Goal: Task Accomplishment & Management: Use online tool/utility

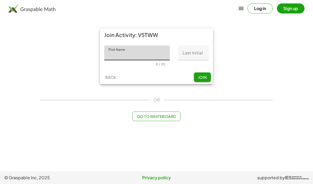
click at [155, 53] on input "First Name" at bounding box center [136, 53] width 65 height 15
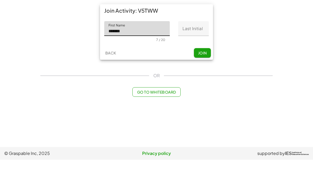
type input "*******"
click at [201, 46] on input "Last Initial" at bounding box center [193, 53] width 30 height 15
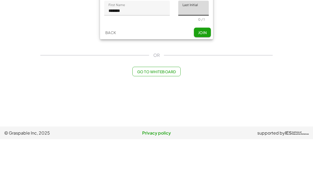
click at [262, 36] on div "Join Activity: V5TWW First Name First Name ******* 7 / 20 Last Initial Last Ini…" at bounding box center [156, 56] width 238 height 62
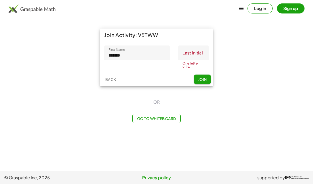
click at [204, 50] on input "Last Initial" at bounding box center [193, 53] width 30 height 15
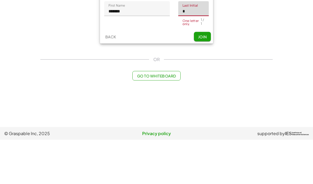
type input "*"
click at [203, 79] on span "Join" at bounding box center [202, 81] width 9 height 5
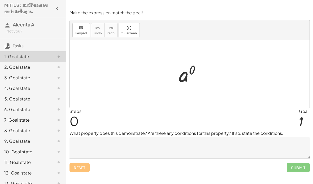
click at [80, 32] on span "keypad" at bounding box center [81, 34] width 12 height 4
click at [83, 31] on icon "keyboard" at bounding box center [80, 28] width 5 height 6
click at [144, 119] on div "Steps: 0 Goal: 1" at bounding box center [189, 119] width 240 height 22
click at [252, 151] on textarea at bounding box center [189, 147] width 240 height 21
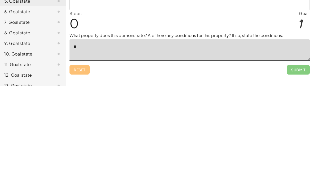
type textarea "*"
click at [220, 159] on div "Reset Submit" at bounding box center [189, 166] width 240 height 14
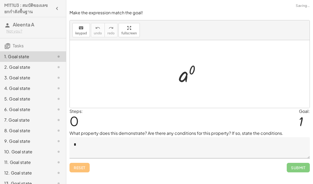
click at [301, 163] on span "Submit" at bounding box center [297, 168] width 23 height 10
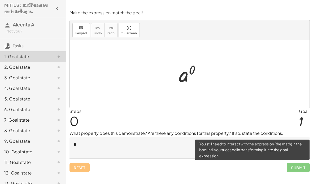
click at [299, 163] on span "Submit" at bounding box center [297, 168] width 23 height 10
click at [292, 163] on span "Submit" at bounding box center [297, 168] width 23 height 10
click at [291, 163] on span "Submit" at bounding box center [297, 168] width 23 height 10
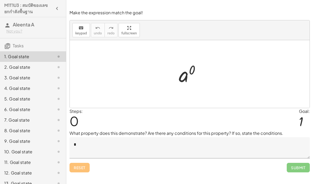
click at [295, 155] on div "Make the expression match the goal! keyboard keypad undo undo redo redo fullscr…" at bounding box center [189, 92] width 246 height 184
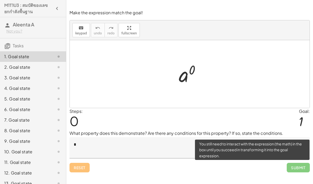
click at [300, 163] on span "Submit" at bounding box center [297, 168] width 23 height 10
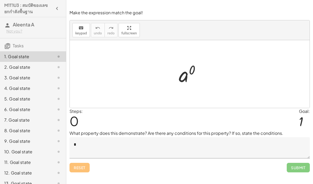
click at [76, 113] on span "0" at bounding box center [73, 121] width 9 height 16
click at [90, 137] on textarea "*" at bounding box center [189, 147] width 240 height 21
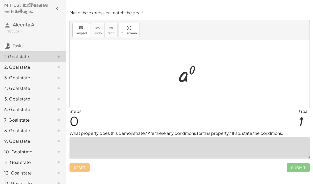
scroll to position [0, 0]
click at [271, 33] on div "keyboard keypad undo [PERSON_NAME] redo fullscreen" at bounding box center [189, 30] width 239 height 20
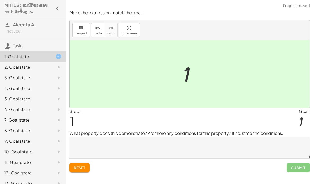
click at [154, 145] on textarea at bounding box center [189, 147] width 240 height 21
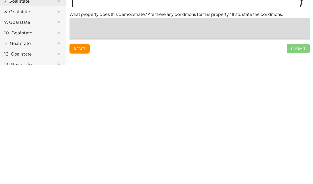
type textarea "*"
click at [299, 166] on span "Submit" at bounding box center [298, 168] width 15 height 5
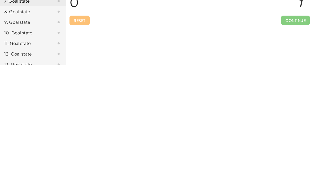
scroll to position [21, 0]
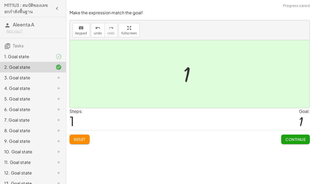
click at [206, 130] on div "Reset Continue" at bounding box center [189, 137] width 240 height 14
click at [210, 108] on div "Steps: 1 Goal: 1" at bounding box center [189, 119] width 240 height 22
click at [299, 137] on span "Continue" at bounding box center [295, 139] width 20 height 5
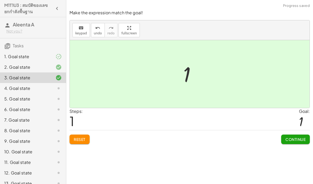
click at [296, 137] on span "Continue" at bounding box center [295, 139] width 20 height 5
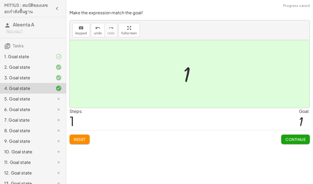
click at [298, 135] on button "Continue" at bounding box center [295, 140] width 29 height 10
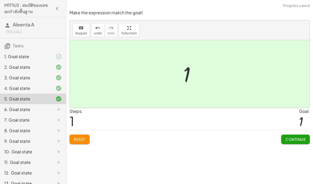
click at [296, 135] on button "Continue" at bounding box center [295, 140] width 29 height 10
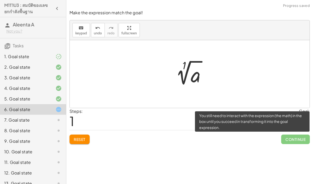
click at [305, 135] on span "Continue" at bounding box center [295, 140] width 29 height 10
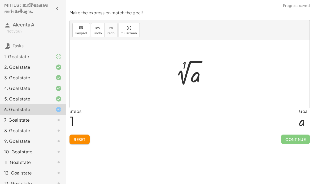
click at [266, 135] on div "Make the expression match the goal! keyboard keypad undo undo redo redo fullscr…" at bounding box center [189, 92] width 246 height 184
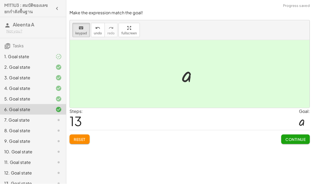
scroll to position [11, 0]
click at [295, 137] on span "Continue" at bounding box center [295, 139] width 20 height 5
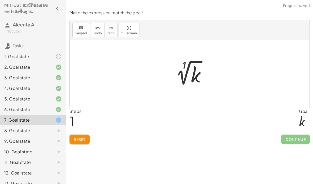
click at [73, 24] on button "keyboard keypad" at bounding box center [80, 30] width 17 height 14
click at [177, 61] on div at bounding box center [191, 74] width 42 height 27
click at [186, 61] on div at bounding box center [191, 74] width 42 height 27
click at [191, 61] on div at bounding box center [191, 74] width 42 height 27
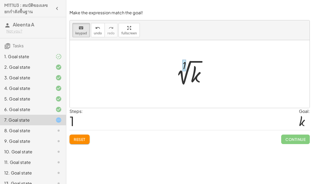
click at [182, 60] on div at bounding box center [184, 66] width 4 height 12
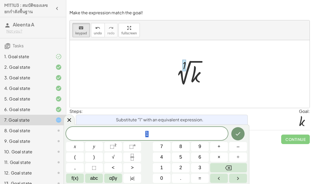
click at [186, 61] on div at bounding box center [191, 74] width 42 height 27
click at [184, 60] on div at bounding box center [184, 66] width 4 height 12
click at [185, 60] on div at bounding box center [184, 66] width 4 height 12
click at [218, 168] on button "Backspace" at bounding box center [228, 167] width 37 height 9
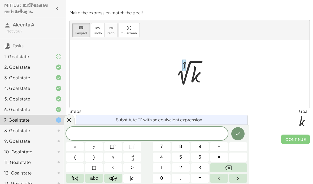
click at [176, 61] on div at bounding box center [191, 74] width 42 height 27
click at [236, 164] on button "Backspace" at bounding box center [228, 167] width 37 height 9
click at [238, 164] on button "Backspace" at bounding box center [228, 167] width 37 height 9
click at [237, 134] on icon "Done" at bounding box center [237, 134] width 6 height 6
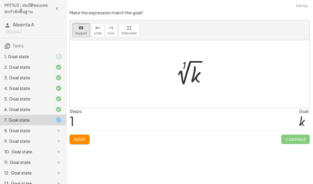
click at [185, 61] on div at bounding box center [191, 74] width 42 height 27
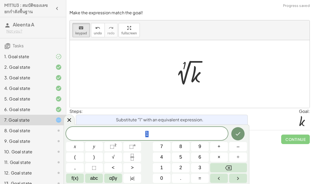
scroll to position [21, 0]
click at [184, 61] on div at bounding box center [191, 74] width 42 height 27
click at [84, 142] on div at bounding box center [75, 146] width 18 height 9
click at [81, 135] on button "Reset" at bounding box center [79, 140] width 20 height 10
click at [73, 130] on div "Reset Continue" at bounding box center [189, 137] width 240 height 14
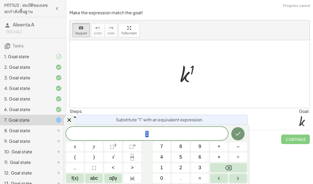
click at [238, 128] on button "Done" at bounding box center [237, 133] width 13 height 13
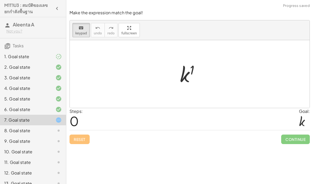
click at [237, 127] on div "Make the expression match the goal! keyboard keypad undo undo redo redo fullscr…" at bounding box center [189, 92] width 246 height 184
click at [235, 133] on div "Make the expression match the goal! keyboard keypad undo undo redo redo fullscr…" at bounding box center [189, 92] width 246 height 184
click at [194, 61] on div at bounding box center [191, 74] width 29 height 26
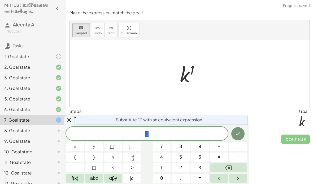
click at [192, 61] on div at bounding box center [191, 74] width 29 height 26
click at [189, 61] on div at bounding box center [191, 74] width 29 height 26
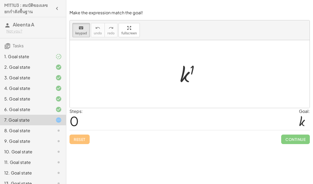
click at [192, 61] on div at bounding box center [191, 74] width 29 height 26
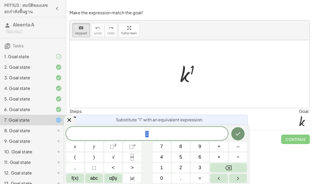
click at [192, 61] on div at bounding box center [191, 74] width 29 height 26
click at [191, 61] on div at bounding box center [191, 74] width 29 height 26
click at [226, 164] on button "Backspace" at bounding box center [228, 167] width 37 height 9
click at [233, 135] on button "Done" at bounding box center [237, 133] width 13 height 13
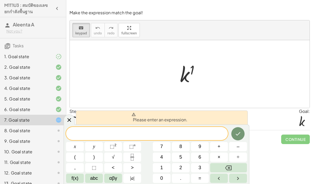
click at [275, 108] on div "Steps: 0 Goal: k" at bounding box center [189, 119] width 240 height 22
click at [273, 108] on div "Steps: 0 Goal: k" at bounding box center [189, 119] width 240 height 22
click at [272, 108] on div "Steps: 0 Goal: k" at bounding box center [189, 119] width 240 height 22
click at [258, 108] on div "Steps: 0 Goal: k" at bounding box center [189, 119] width 240 height 22
click at [156, 176] on button "0" at bounding box center [162, 178] width 18 height 9
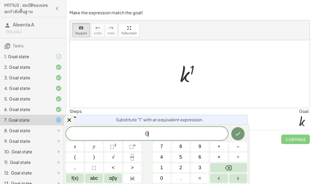
click at [71, 115] on div at bounding box center [69, 120] width 11 height 10
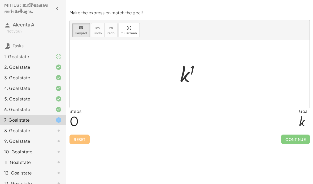
click at [71, 130] on div "Reset Continue" at bounding box center [189, 137] width 240 height 14
click at [191, 64] on div at bounding box center [191, 74] width 29 height 26
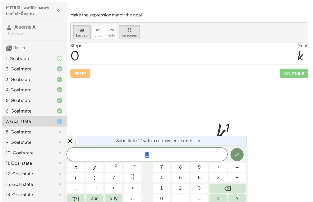
scroll to position [0, 0]
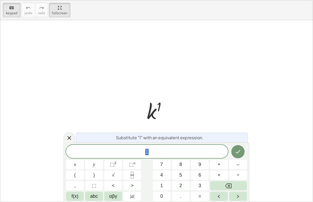
click at [239, 151] on icon "Done" at bounding box center [237, 152] width 6 height 6
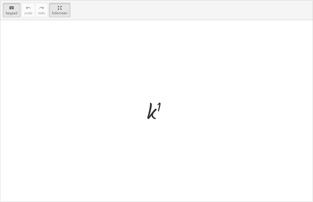
click at [157, 107] on div at bounding box center [158, 111] width 29 height 26
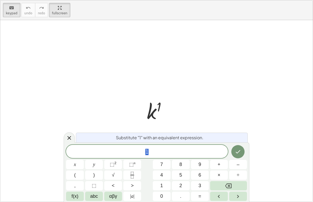
click at [159, 105] on div at bounding box center [158, 111] width 29 height 26
click at [70, 134] on div at bounding box center [69, 137] width 11 height 10
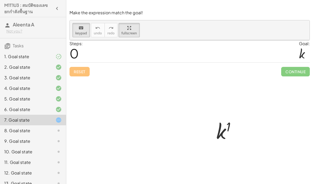
click at [306, 5] on div at bounding box center [189, 3] width 246 height 7
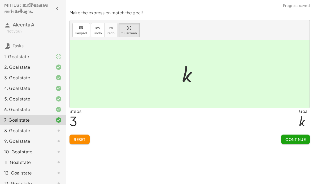
click at [290, 139] on span "Continue" at bounding box center [295, 139] width 20 height 5
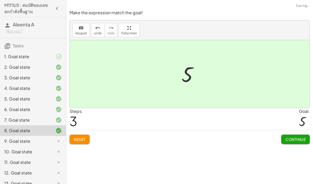
click at [289, 140] on span "Continue" at bounding box center [295, 139] width 20 height 5
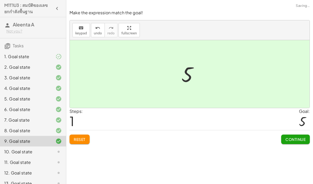
click at [290, 140] on span "Continue" at bounding box center [295, 139] width 20 height 5
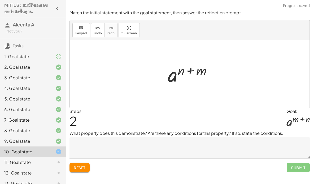
click at [157, 146] on textarea at bounding box center [189, 147] width 240 height 21
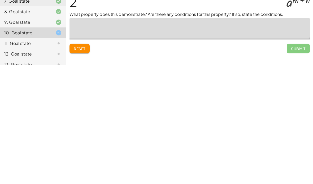
click at [0, 0] on div "Match the initial statement with the goal statement, then answer the reflection…" at bounding box center [0, 0] width 0 height 0
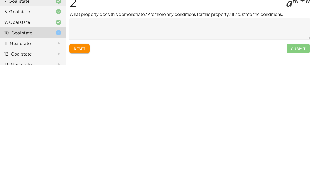
scroll to position [21, 0]
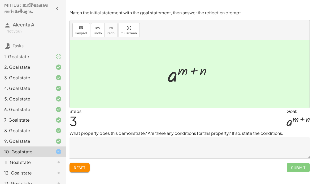
click at [160, 137] on textarea at bounding box center [189, 147] width 240 height 21
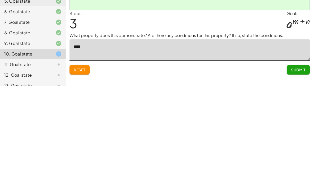
type textarea "*****"
click at [296, 166] on span "Submit" at bounding box center [298, 168] width 15 height 5
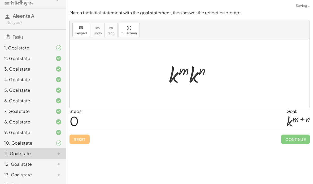
scroll to position [10, 0]
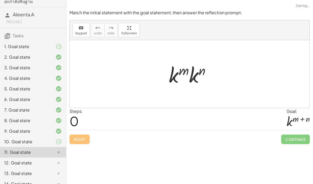
click at [61, 63] on div "1. Goal state" at bounding box center [33, 68] width 66 height 11
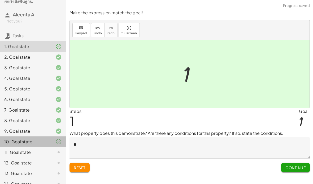
click at [29, 141] on div "10. Goal state" at bounding box center [25, 142] width 43 height 6
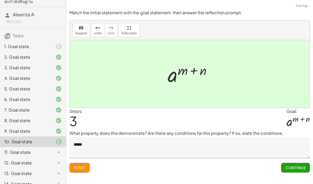
click at [29, 152] on div "11. Goal state" at bounding box center [25, 152] width 43 height 6
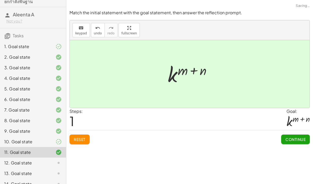
click at [299, 135] on button "Continue" at bounding box center [295, 140] width 29 height 10
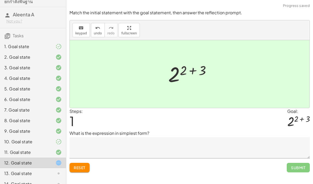
click at [242, 137] on textarea at bounding box center [189, 147] width 240 height 21
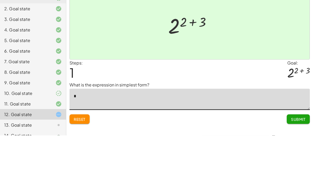
click at [273, 108] on div "Steps: 1 Goal: 2 ( + 2 + 3 )" at bounding box center [189, 119] width 240 height 22
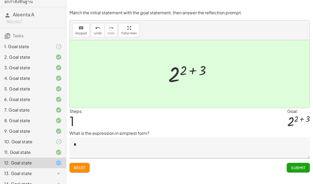
click at [231, 137] on textarea "*" at bounding box center [189, 147] width 240 height 21
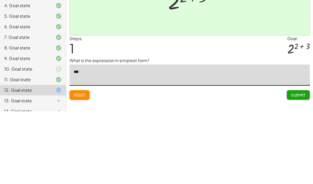
type textarea "*"
type textarea "*****"
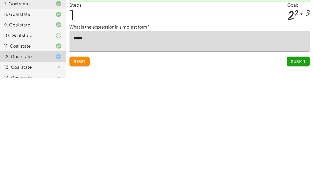
click at [302, 166] on span "Submit" at bounding box center [298, 168] width 15 height 5
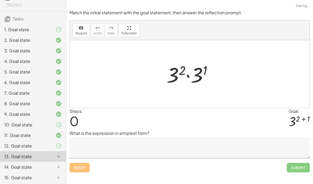
scroll to position [31, 0]
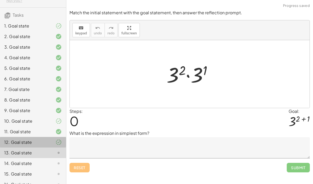
click at [37, 140] on div "12. Goal state" at bounding box center [25, 142] width 43 height 6
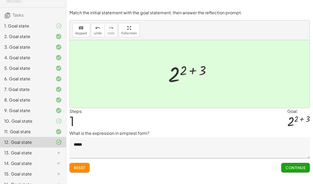
click at [42, 169] on div "13. Goal state" at bounding box center [33, 174] width 66 height 11
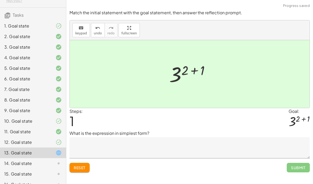
click at [205, 137] on textarea at bounding box center [189, 147] width 240 height 21
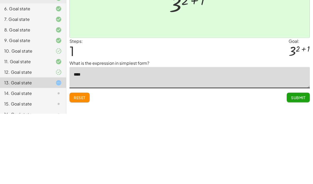
type textarea "*****"
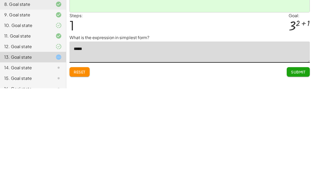
click at [301, 166] on span "Submit" at bounding box center [298, 168] width 15 height 5
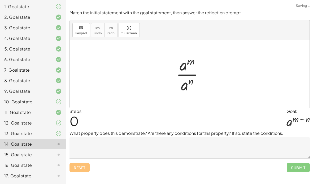
scroll to position [52, 0]
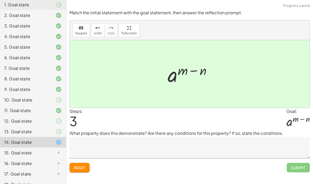
click at [187, 137] on textarea at bounding box center [189, 147] width 240 height 21
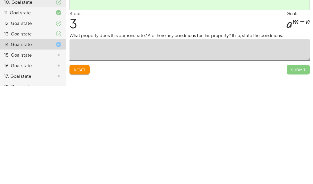
type textarea "*"
type textarea "*****"
click at [300, 166] on span "Submit" at bounding box center [298, 168] width 15 height 5
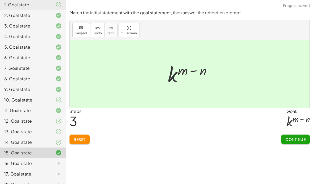
click at [290, 137] on span "Continue" at bounding box center [295, 139] width 20 height 5
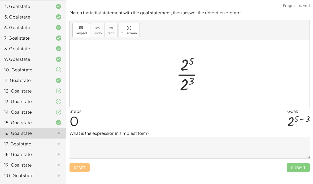
scroll to position [82, 0]
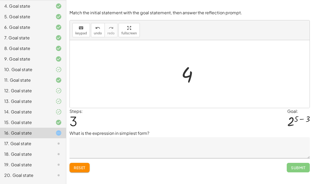
click at [293, 115] on div at bounding box center [298, 122] width 23 height 14
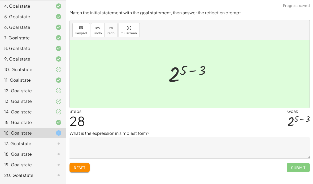
click at [170, 137] on textarea at bounding box center [189, 147] width 240 height 21
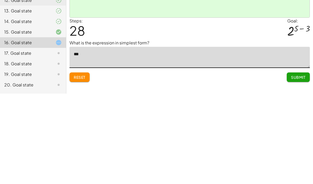
type textarea "****"
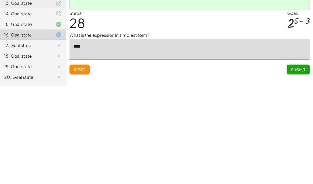
click at [296, 163] on button "Submit" at bounding box center [297, 168] width 23 height 10
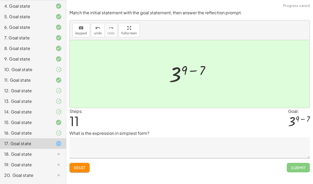
click at [171, 137] on textarea at bounding box center [189, 147] width 240 height 21
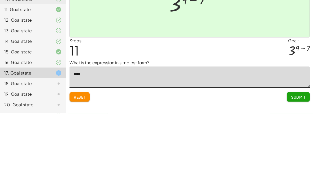
type textarea "*****"
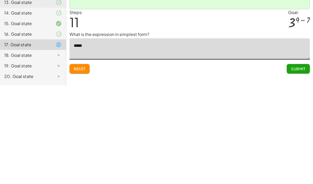
click at [302, 166] on span "Submit" at bounding box center [298, 168] width 15 height 5
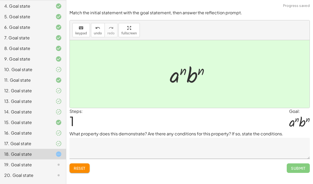
click at [181, 138] on textarea at bounding box center [189, 148] width 240 height 21
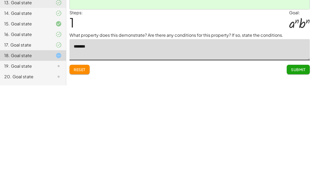
type textarea "*******"
click at [297, 164] on button "Submit" at bounding box center [297, 169] width 23 height 10
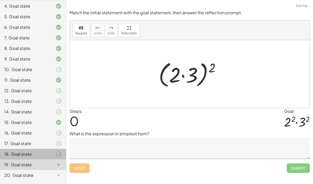
click at [59, 155] on icon at bounding box center [58, 154] width 6 height 6
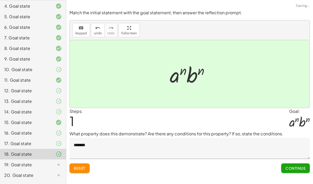
click at [55, 166] on icon at bounding box center [58, 165] width 6 height 6
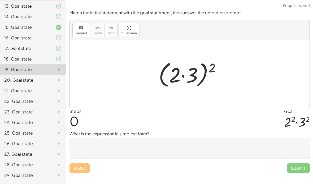
scroll to position [179, 0]
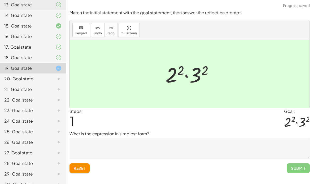
click at [145, 138] on textarea at bounding box center [189, 148] width 240 height 21
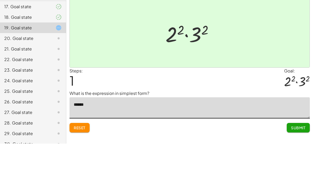
click at [270, 108] on div "Steps: 1 Goal: · 2 2 · 3 2" at bounding box center [189, 119] width 240 height 23
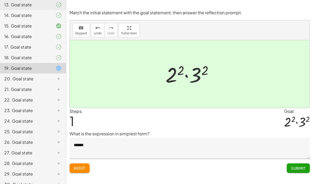
scroll to position [11, 0]
click at [77, 138] on textarea "******" at bounding box center [189, 148] width 240 height 21
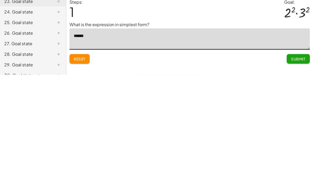
click at [79, 138] on textarea "******" at bounding box center [189, 148] width 240 height 21
click at [74, 138] on textarea "******" at bounding box center [189, 148] width 240 height 21
click at [79, 138] on textarea "******" at bounding box center [189, 148] width 240 height 21
click at [77, 138] on textarea "******" at bounding box center [189, 148] width 240 height 21
click at [78, 138] on textarea "******" at bounding box center [189, 148] width 240 height 21
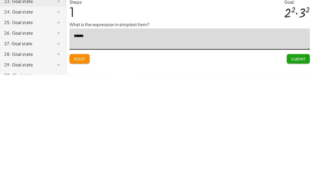
click at [75, 138] on textarea "******" at bounding box center [189, 148] width 240 height 21
click at [76, 138] on textarea "******" at bounding box center [189, 148] width 240 height 21
type textarea "*******"
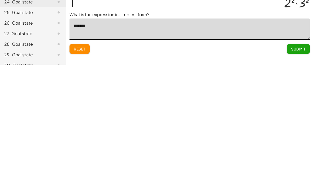
click at [300, 166] on span "Submit" at bounding box center [298, 168] width 15 height 5
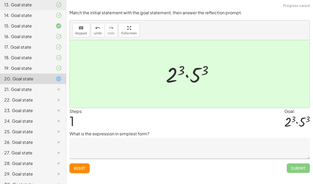
click at [176, 138] on textarea at bounding box center [189, 148] width 240 height 21
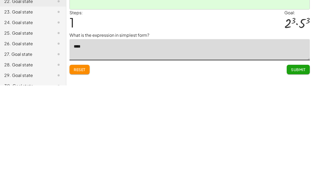
type textarea "*****"
click at [302, 166] on span "Submit" at bounding box center [298, 168] width 15 height 5
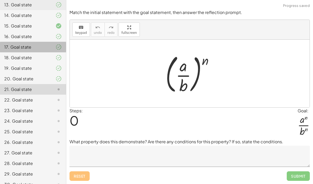
click at [56, 47] on icon at bounding box center [58, 47] width 6 height 6
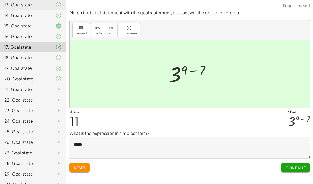
click at [52, 58] on div at bounding box center [54, 58] width 15 height 6
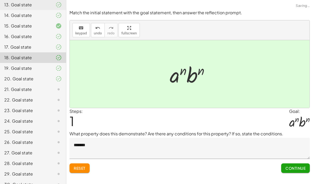
click at [58, 95] on div "20. Goal state" at bounding box center [33, 100] width 66 height 11
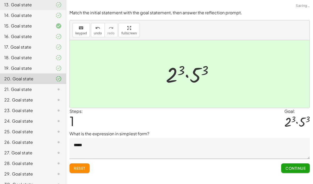
click at [60, 105] on div "21. Goal state" at bounding box center [33, 110] width 66 height 11
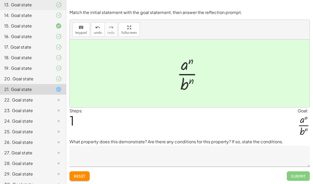
click at [170, 146] on textarea at bounding box center [189, 156] width 240 height 21
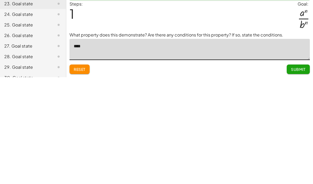
type textarea "*****"
click at [302, 174] on span "Submit" at bounding box center [298, 176] width 15 height 5
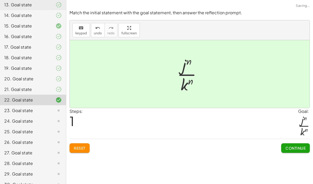
click at [171, 108] on div "Steps: 1 Goal: · j n · k n" at bounding box center [189, 123] width 240 height 31
click at [170, 109] on div "Steps: 1 Goal: · j n · k n" at bounding box center [189, 123] width 240 height 31
click at [294, 146] on span "Continue" at bounding box center [295, 148] width 20 height 5
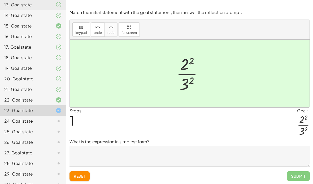
click at [274, 146] on textarea at bounding box center [189, 156] width 240 height 21
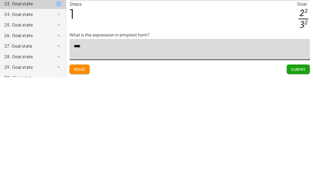
type textarea "*****"
click at [306, 172] on button "Submit" at bounding box center [297, 177] width 23 height 10
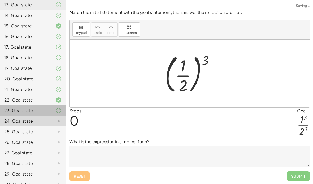
click at [56, 109] on icon at bounding box center [58, 111] width 6 height 6
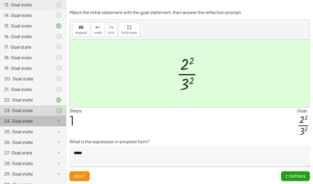
click at [61, 121] on icon at bounding box center [58, 121] width 6 height 6
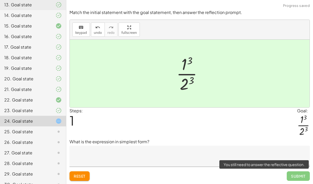
click at [296, 172] on span "Submit" at bounding box center [297, 177] width 23 height 10
click at [282, 146] on textarea at bounding box center [189, 156] width 240 height 21
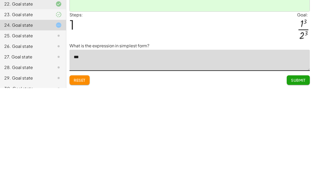
type textarea "****"
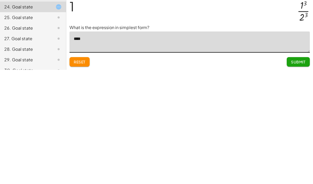
click at [295, 174] on span "Submit" at bounding box center [298, 176] width 15 height 5
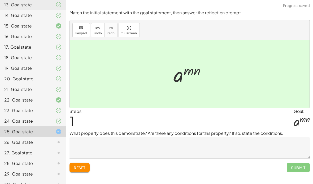
click at [159, 137] on textarea at bounding box center [189, 147] width 240 height 21
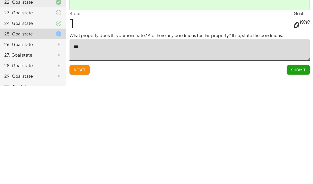
type textarea "****"
click at [304, 166] on span "Submit" at bounding box center [298, 168] width 15 height 5
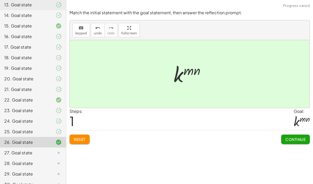
click at [201, 108] on div "Steps: 1 Goal: k ( · m · n )" at bounding box center [189, 119] width 240 height 22
click at [288, 137] on span "Continue" at bounding box center [295, 139] width 20 height 5
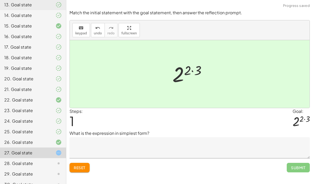
click at [161, 137] on textarea at bounding box center [189, 147] width 240 height 21
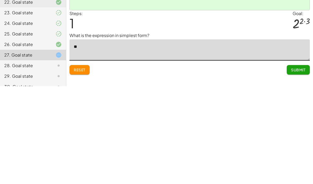
type textarea "***"
click at [297, 166] on span "Submit" at bounding box center [298, 168] width 15 height 5
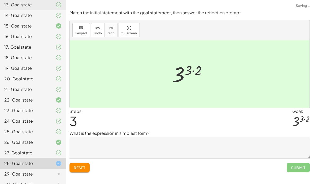
click at [170, 137] on textarea at bounding box center [189, 147] width 240 height 21
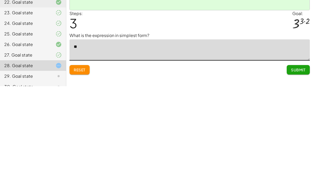
type textarea "***"
click at [295, 166] on span "Submit" at bounding box center [298, 168] width 15 height 5
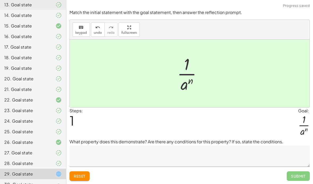
click at [180, 146] on textarea at bounding box center [189, 156] width 240 height 21
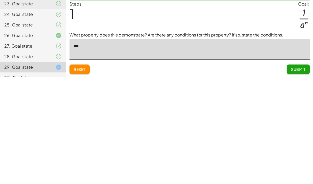
type textarea "****"
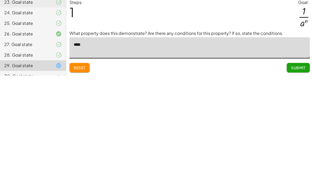
click at [303, 172] on button "Submit" at bounding box center [297, 177] width 23 height 10
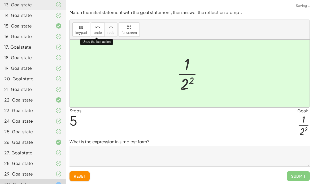
click at [190, 146] on textarea at bounding box center [189, 156] width 240 height 21
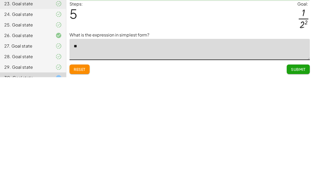
type textarea "***"
click at [296, 174] on span "Submit" at bounding box center [298, 176] width 15 height 5
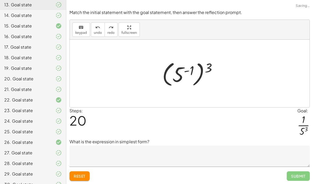
click at [78, 174] on span "Reset" at bounding box center [80, 176] width 12 height 5
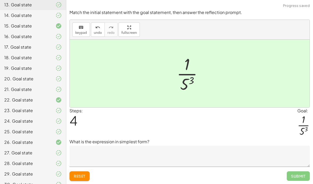
click at [176, 146] on textarea at bounding box center [189, 156] width 240 height 21
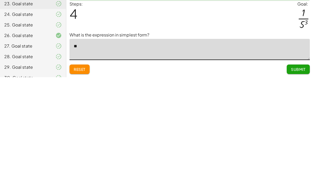
type textarea "***"
click at [293, 172] on button "Submit" at bounding box center [297, 177] width 23 height 10
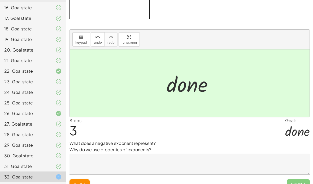
scroll to position [44, 0]
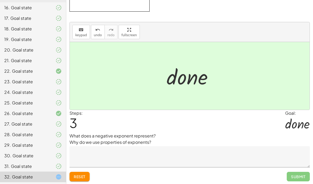
click at [199, 155] on textarea at bounding box center [189, 156] width 240 height 21
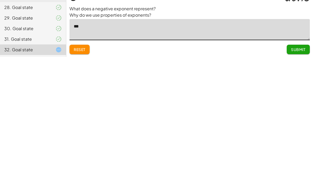
type textarea "****"
click at [301, 175] on span "Submit" at bounding box center [298, 177] width 15 height 5
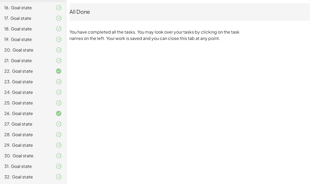
scroll to position [187, 0]
